Goal: Task Accomplishment & Management: Use online tool/utility

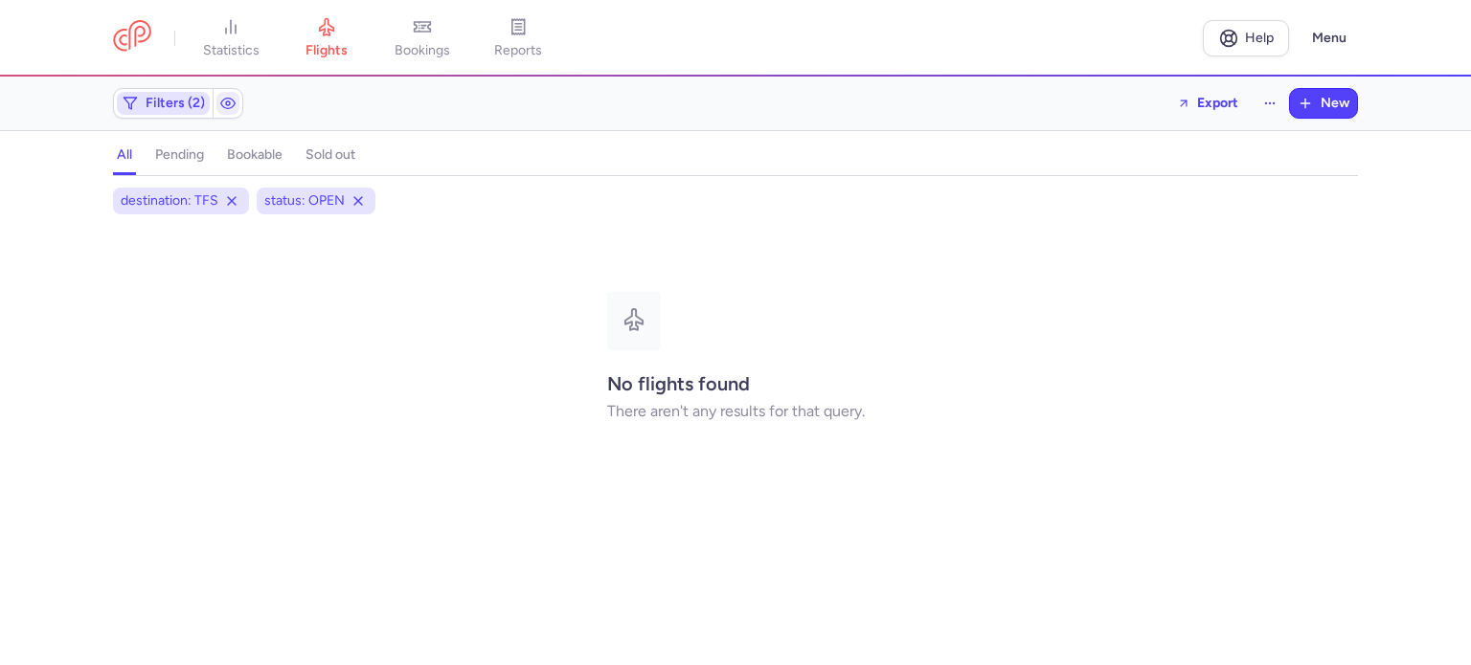
drag, startPoint x: 169, startPoint y: 104, endPoint x: 184, endPoint y: 107, distance: 15.6
click at [169, 104] on span "Filters (2)" at bounding box center [175, 103] width 59 height 15
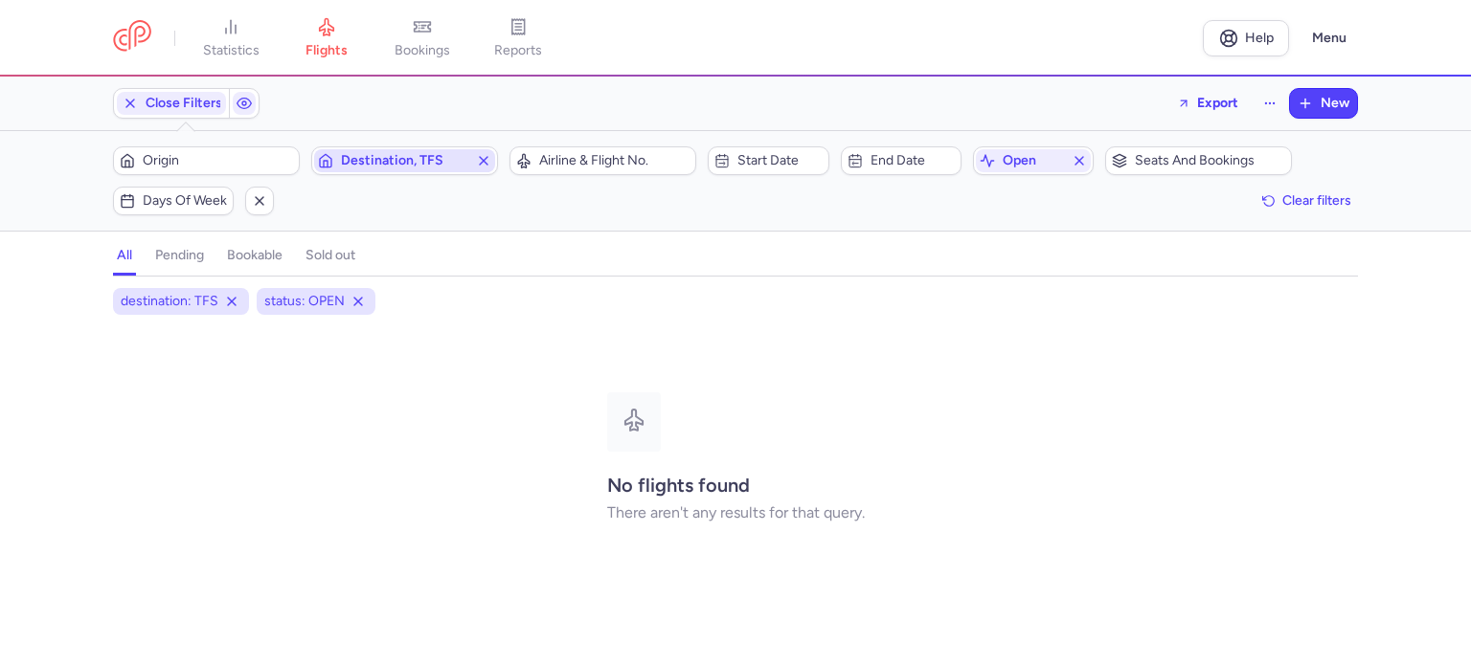
click at [474, 158] on span "Destination, TFS" at bounding box center [404, 160] width 181 height 23
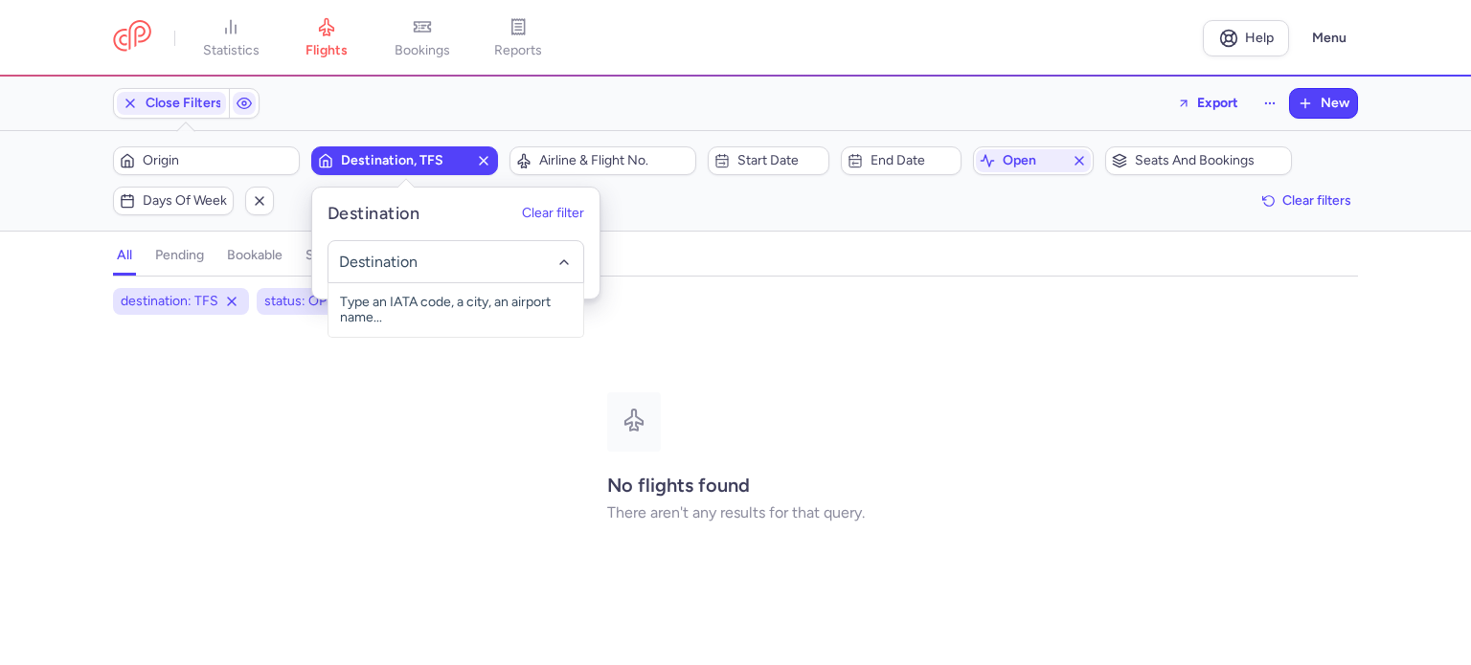
click at [483, 161] on line "button" at bounding box center [484, 161] width 8 height 8
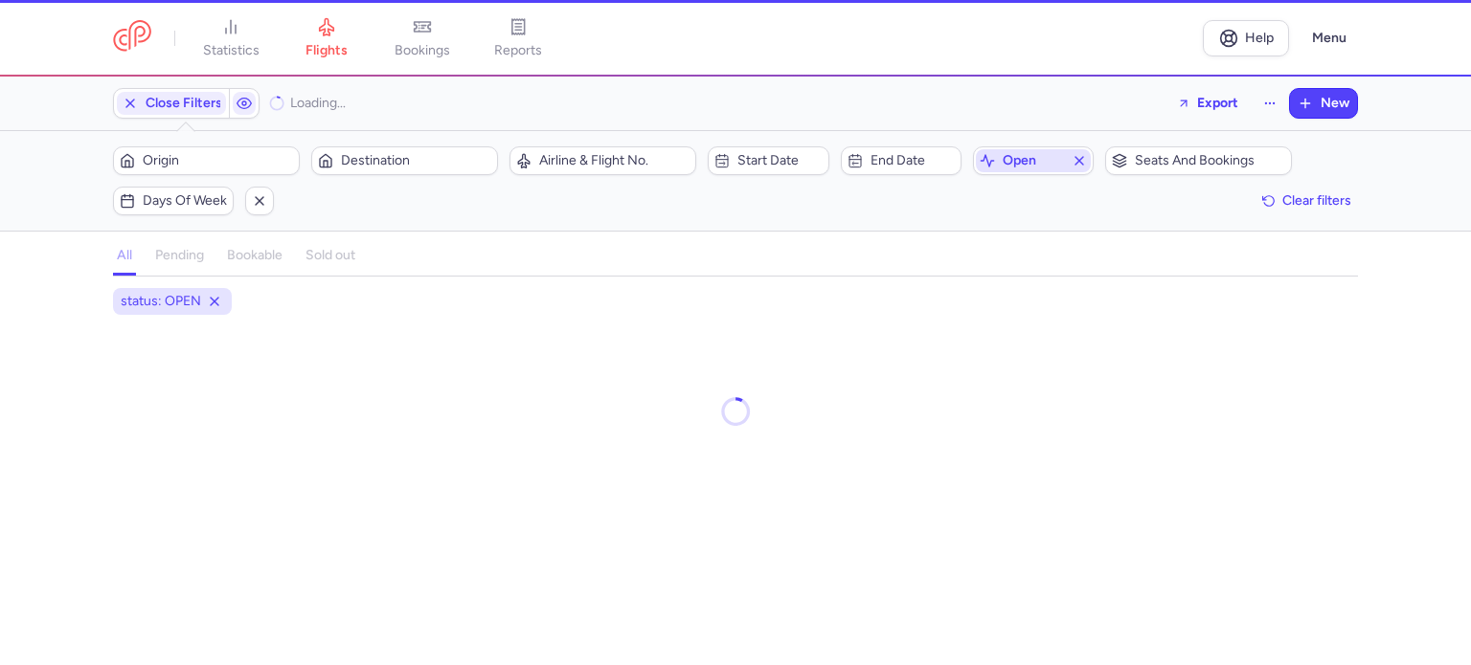
click at [1031, 156] on span "open" at bounding box center [1032, 160] width 61 height 15
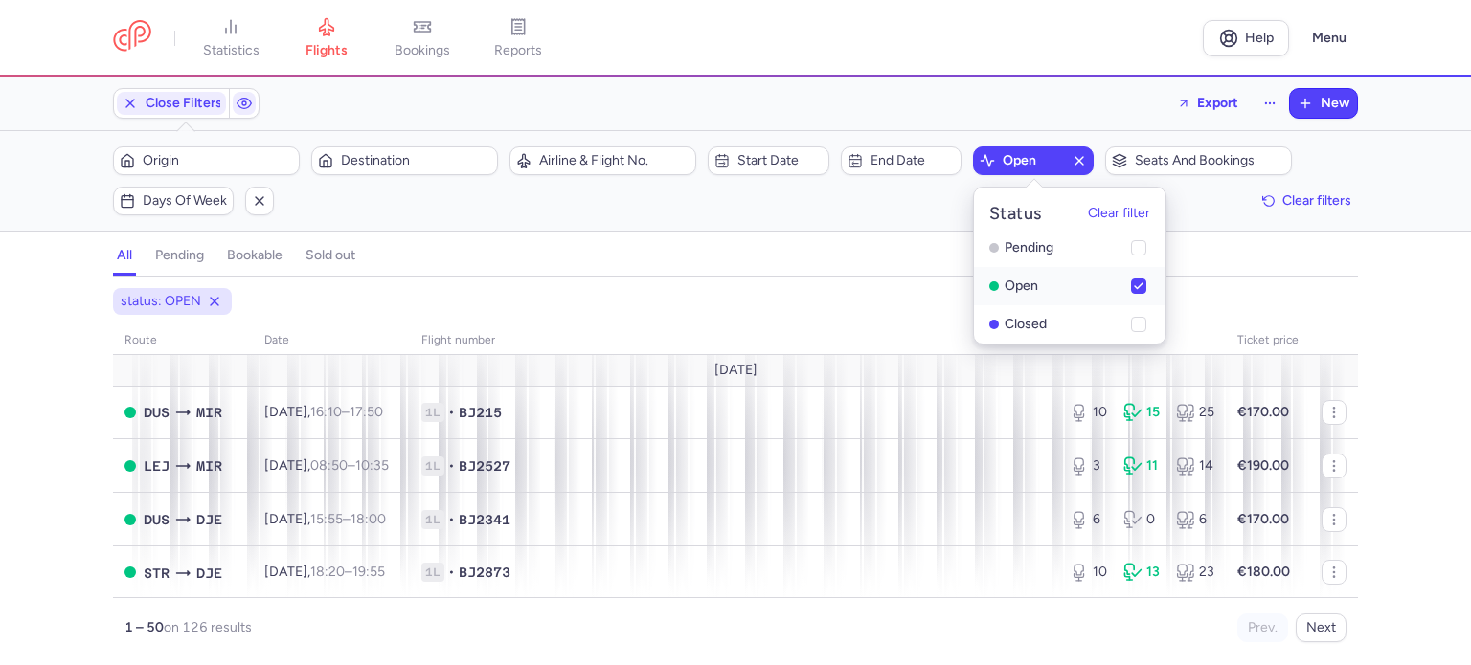
drag, startPoint x: 1026, startPoint y: 255, endPoint x: 1098, endPoint y: 282, distance: 77.0
click at [1026, 267] on li "pending" at bounding box center [1069, 286] width 191 height 38
checkbox input "true"
click at [1401, 185] on div "Filters (1) – 126 results Origin Destination Airline & Flight No. Start date En…" at bounding box center [735, 181] width 1471 height 100
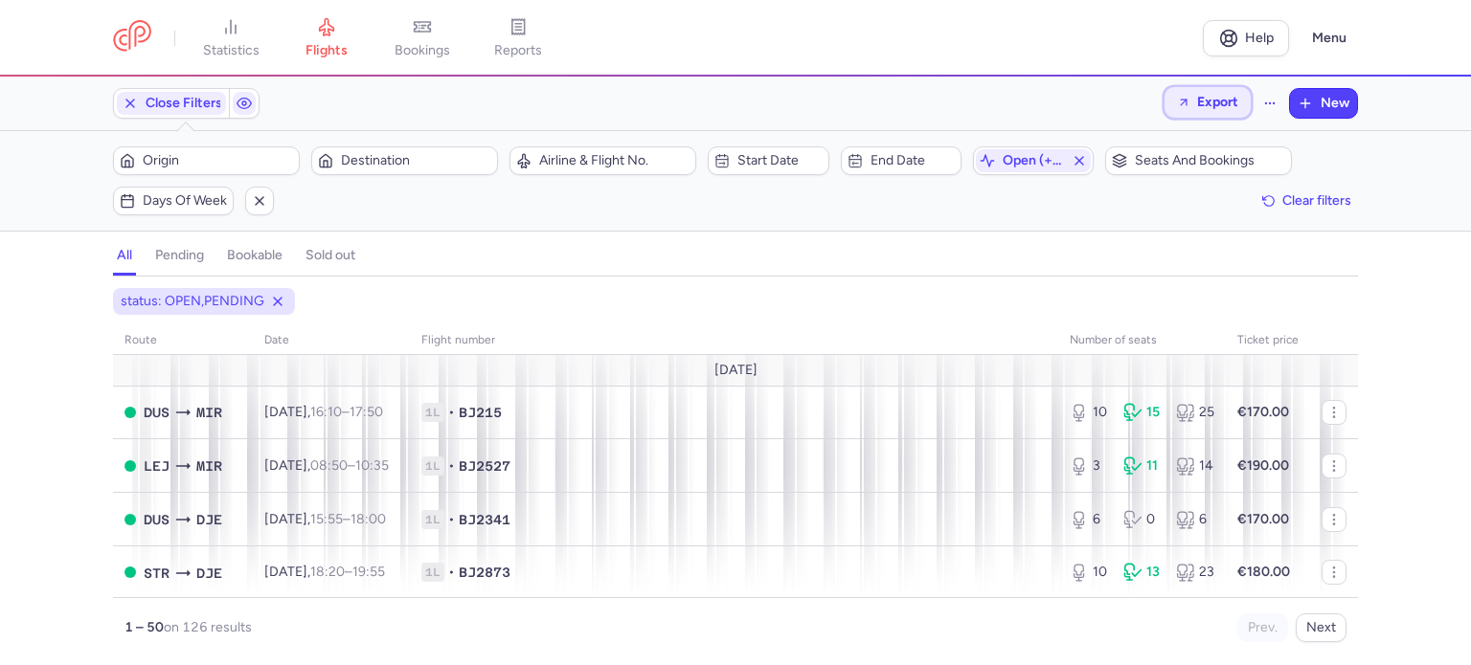
click at [1217, 106] on span "Export" at bounding box center [1217, 102] width 41 height 14
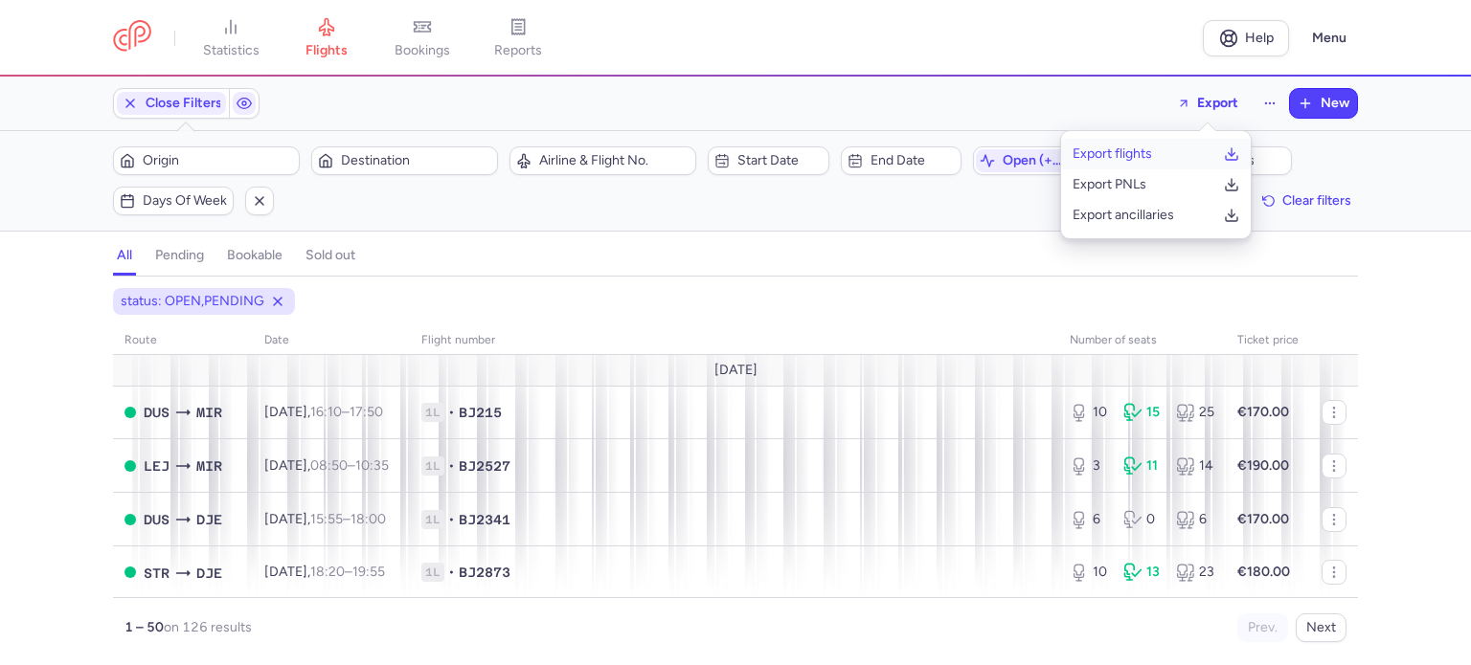
click at [1158, 154] on button "Export flights" at bounding box center [1156, 154] width 190 height 31
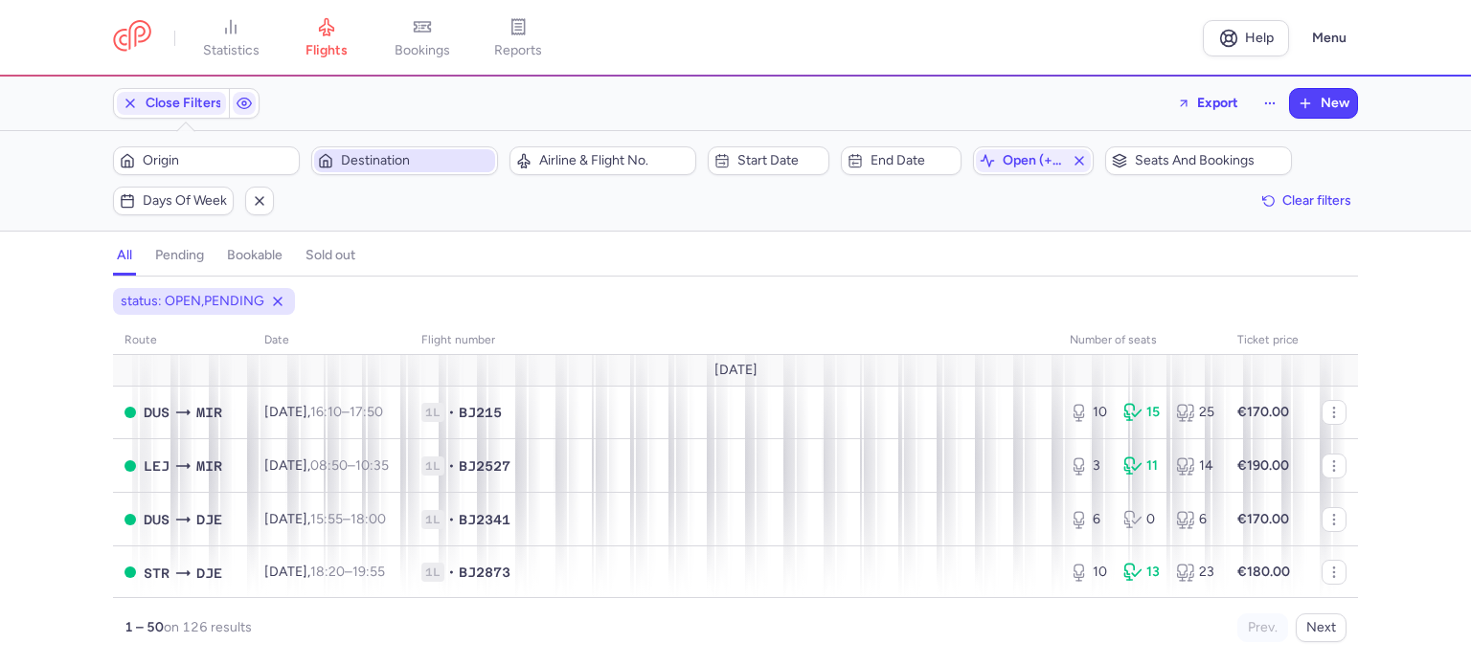
click at [353, 163] on span "Destination" at bounding box center [416, 160] width 150 height 15
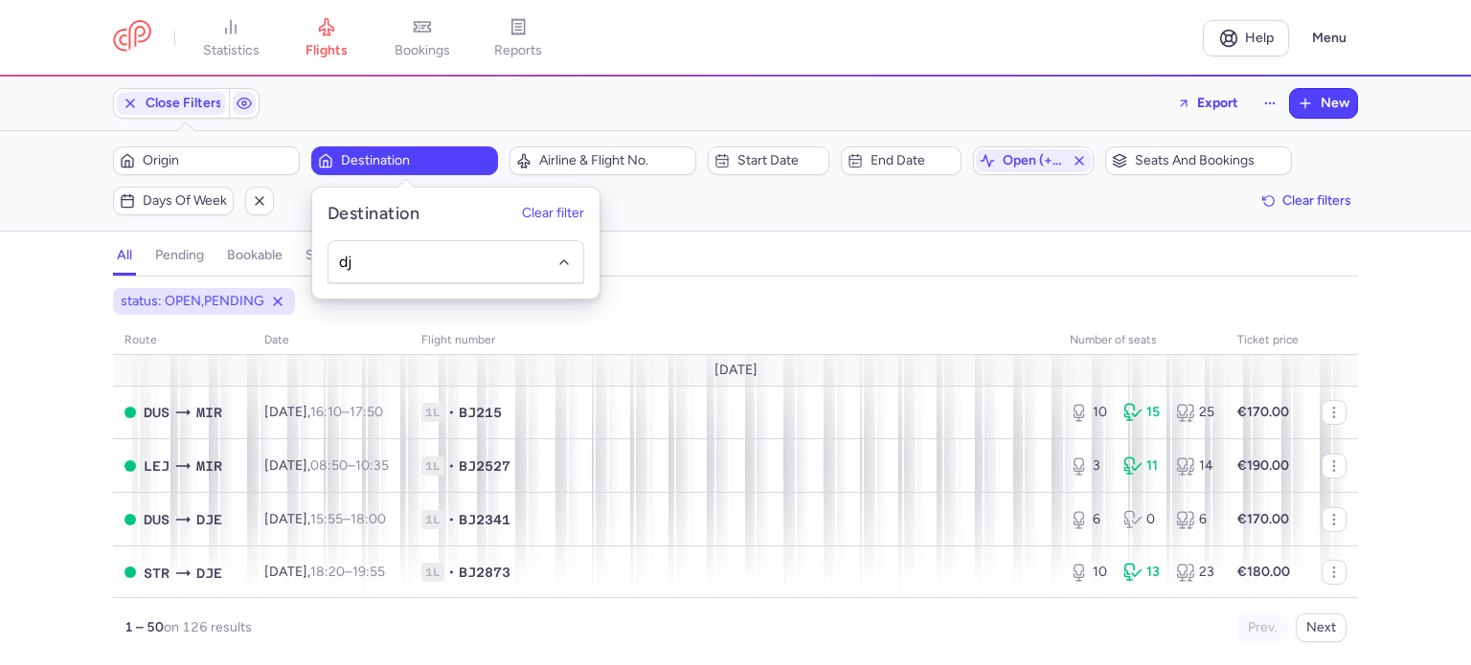
type input "d"
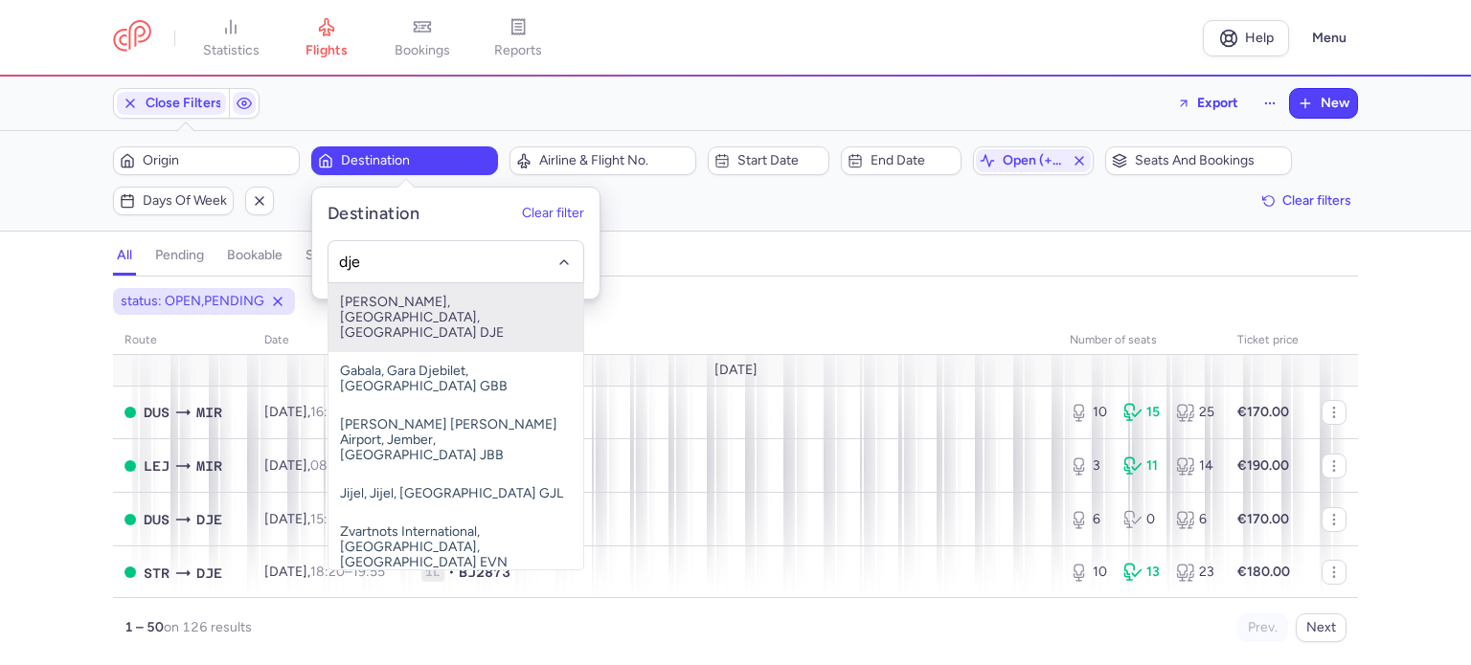
click at [414, 308] on span "[PERSON_NAME], [GEOGRAPHIC_DATA], [GEOGRAPHIC_DATA] DJE" at bounding box center [455, 317] width 255 height 69
type input "dje"
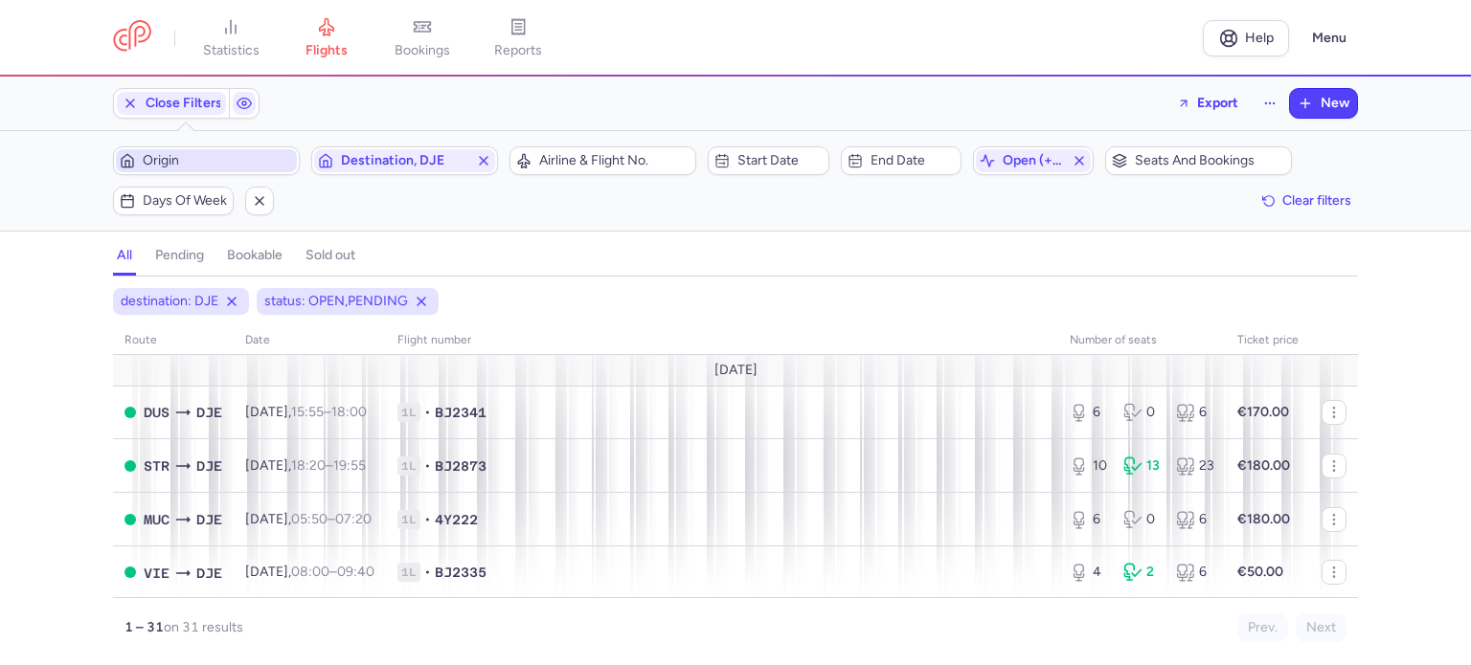
click at [248, 154] on span "Origin" at bounding box center [218, 160] width 150 height 15
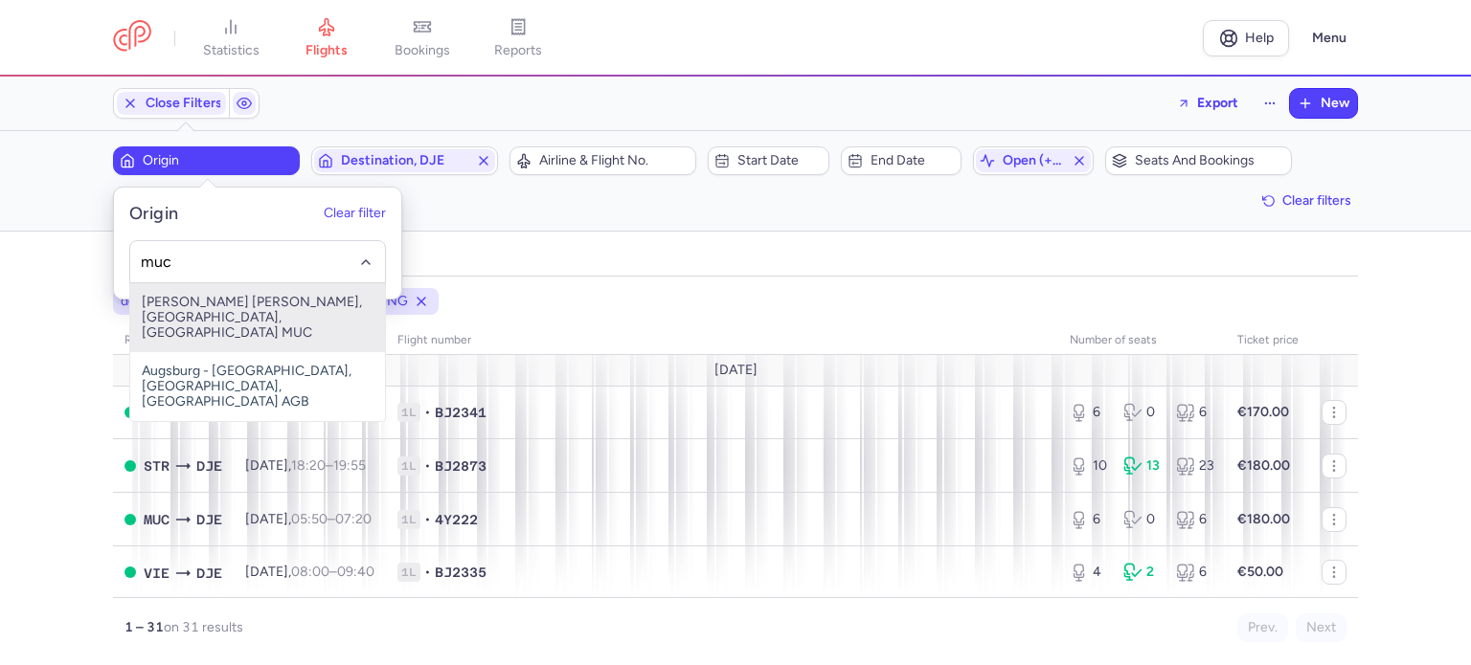
click at [236, 299] on span "[PERSON_NAME] [PERSON_NAME], [GEOGRAPHIC_DATA], [GEOGRAPHIC_DATA] MUC" at bounding box center [257, 317] width 255 height 69
type input "muc"
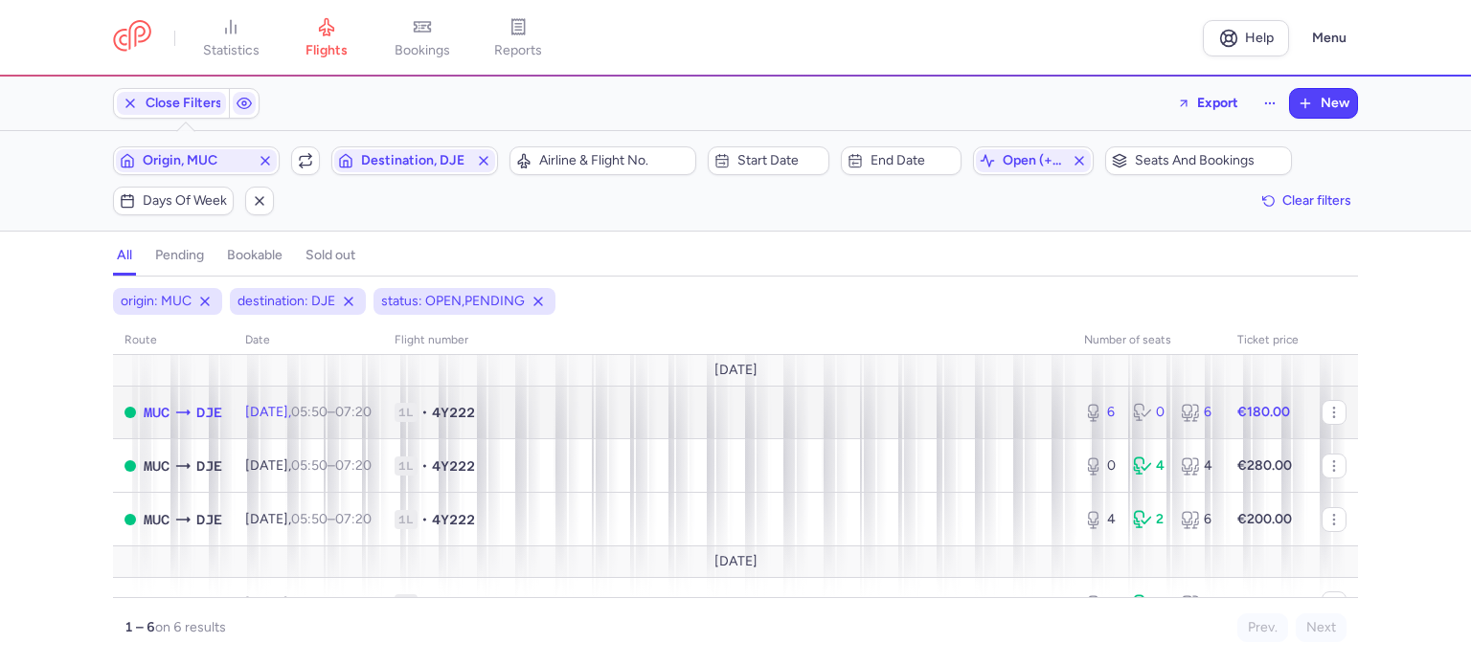
click at [616, 405] on span "1L • 4Y222" at bounding box center [727, 412] width 666 height 19
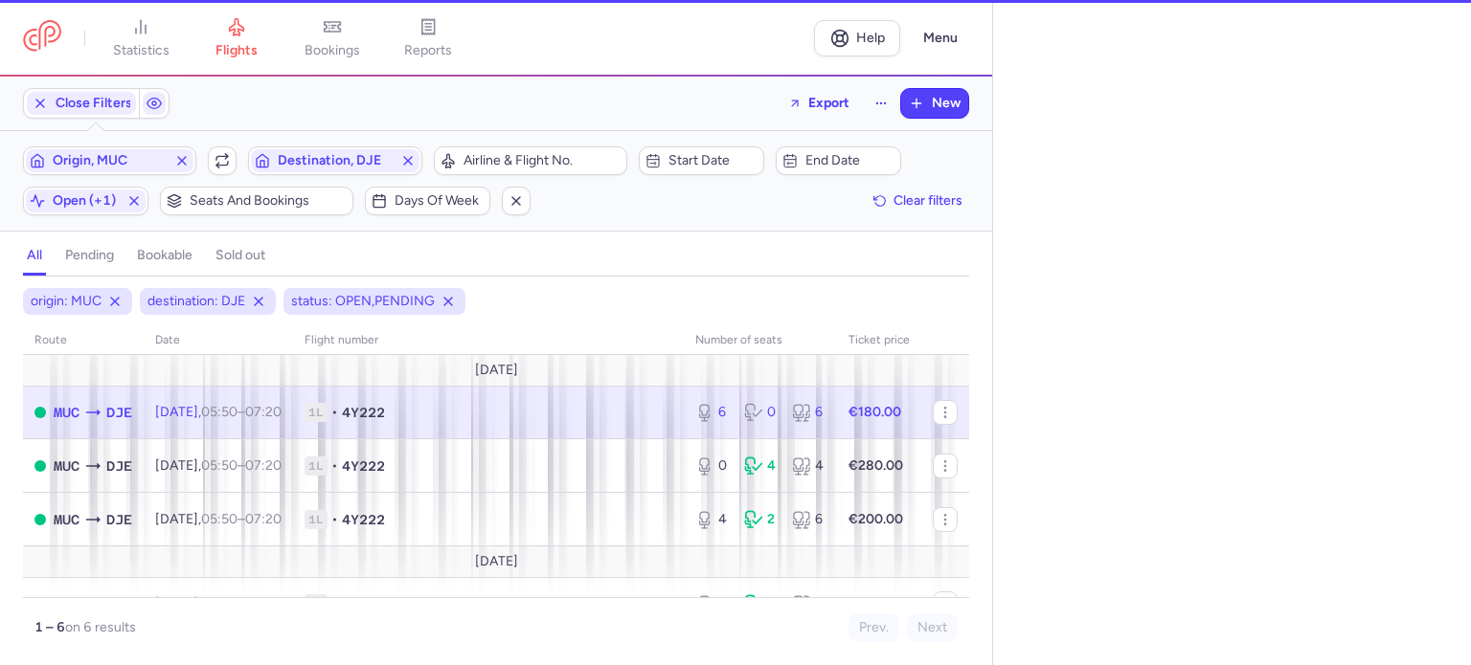
select select "days"
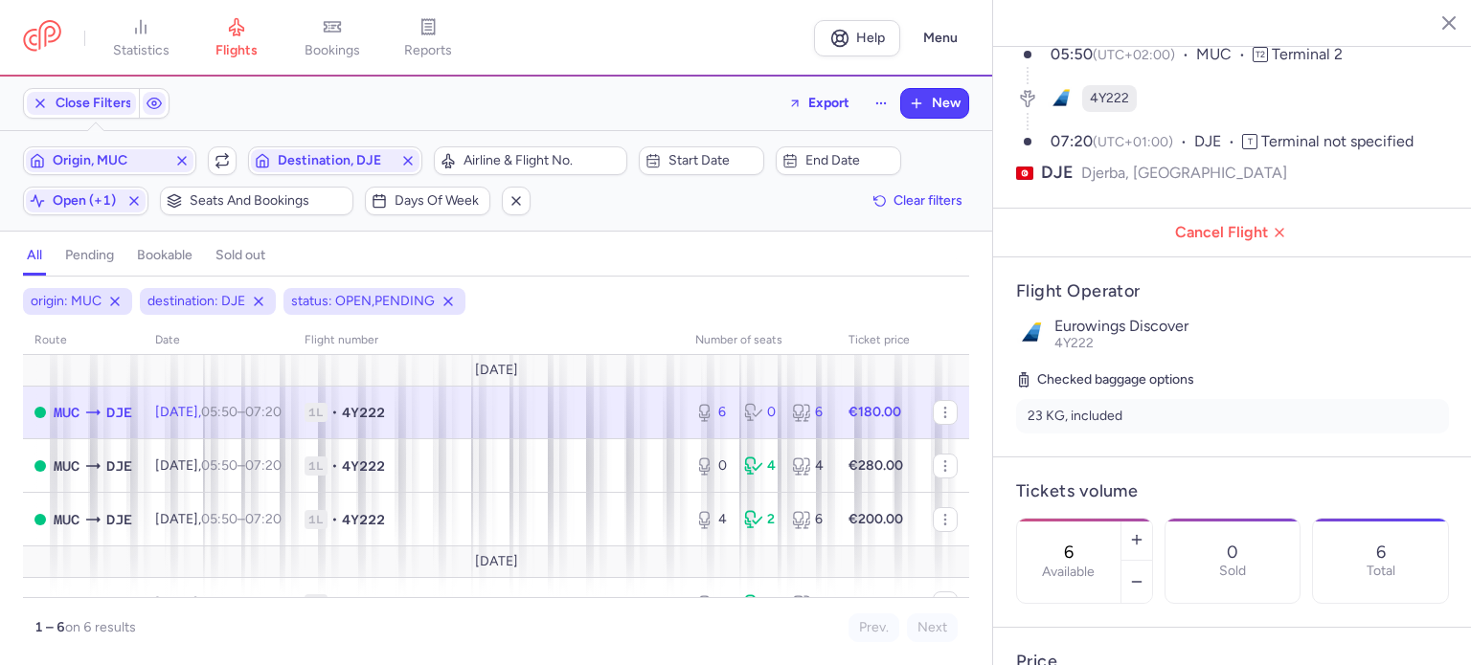
scroll to position [191, 0]
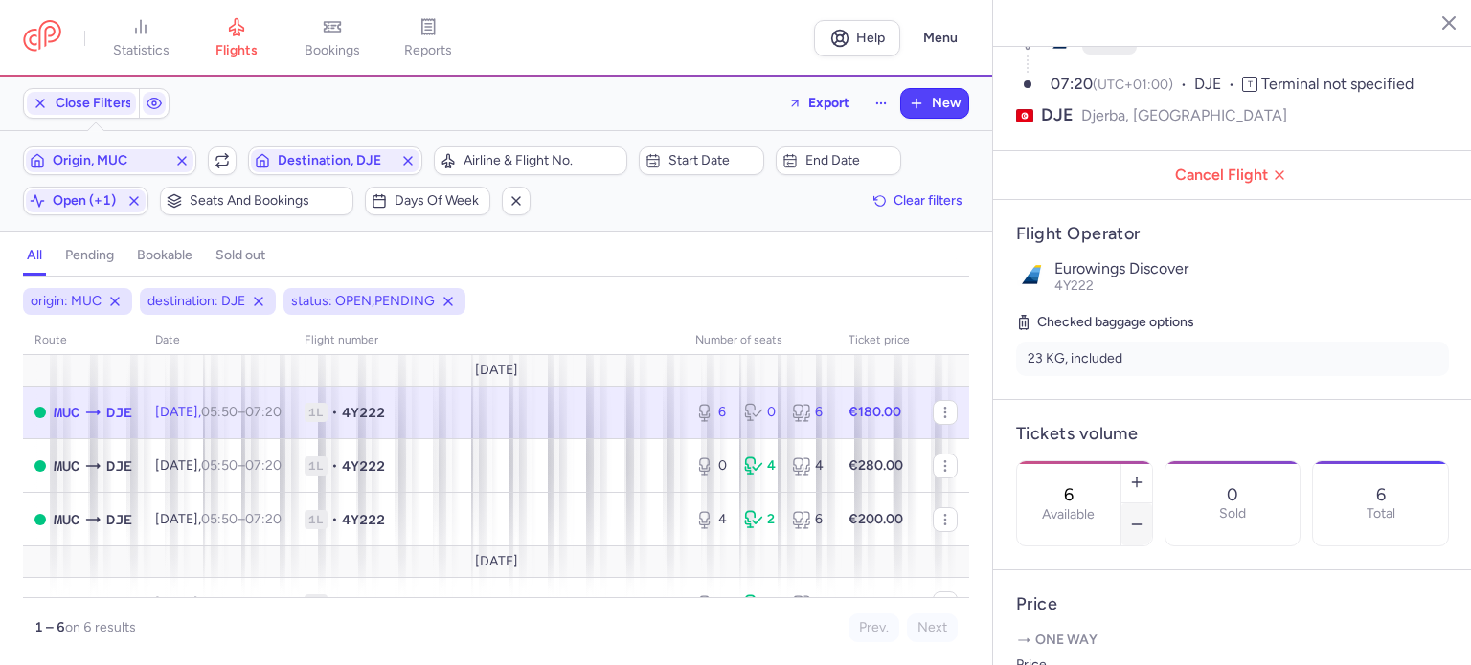
click at [1211, 477] on section "6 Available 0 Sold 6 Total" at bounding box center [1232, 504] width 433 height 86
click at [1152, 504] on button "button" at bounding box center [1136, 525] width 31 height 42
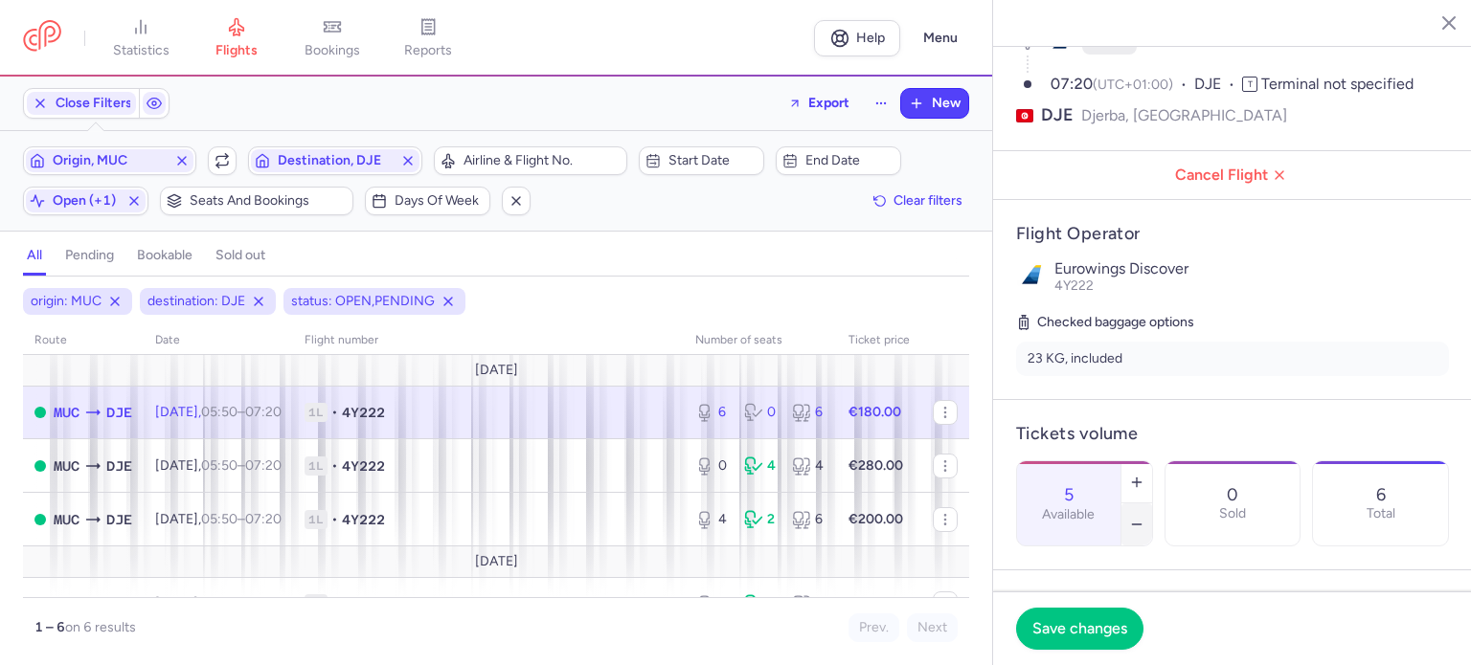
click at [1152, 504] on button "button" at bounding box center [1136, 525] width 31 height 42
type input "4"
click at [1095, 628] on span "Save changes" at bounding box center [1079, 627] width 95 height 17
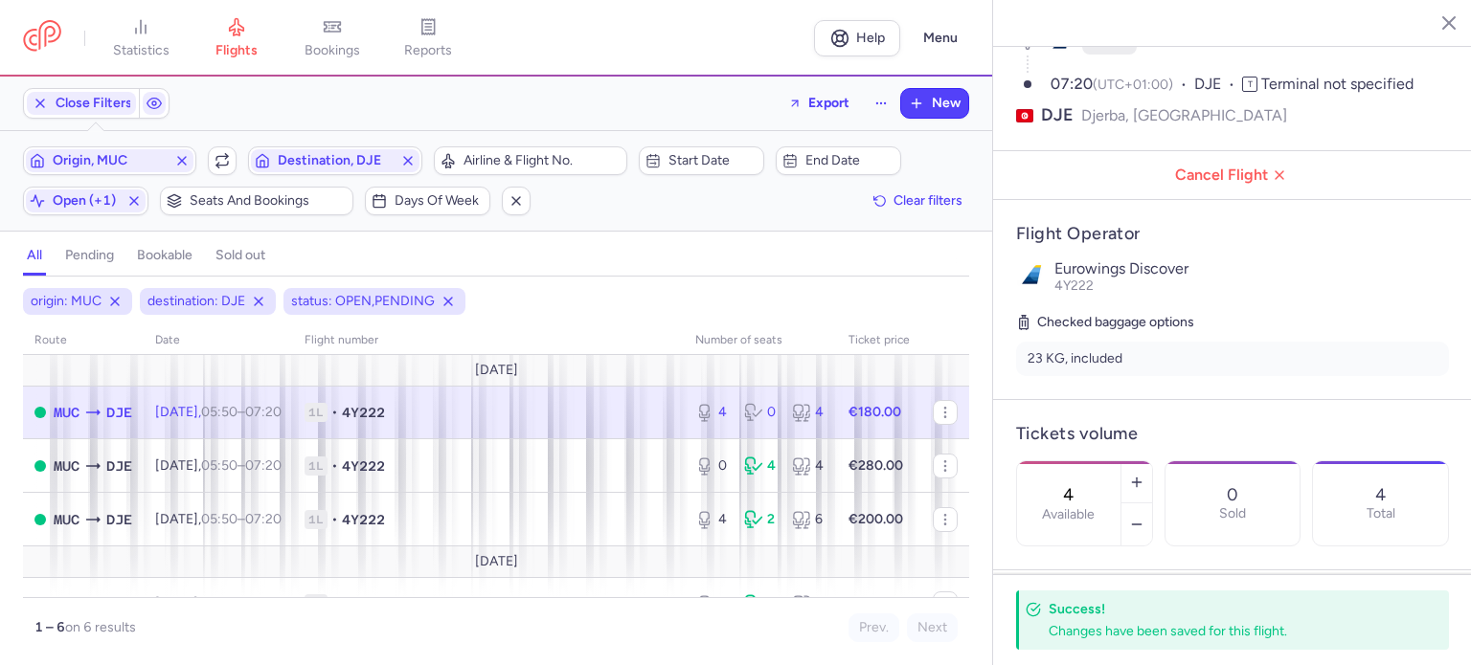
click at [1436, 30] on icon "button" at bounding box center [1434, 21] width 19 height 19
